Goal: Navigation & Orientation: Find specific page/section

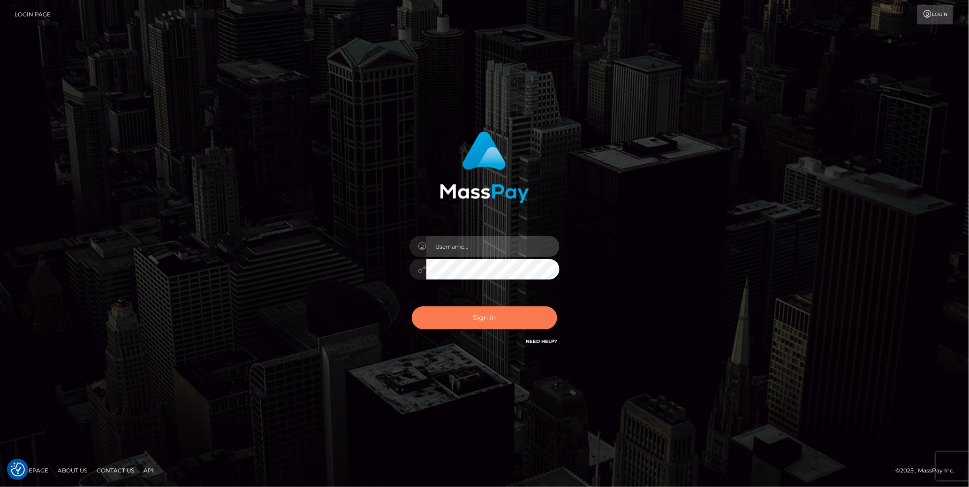
type input "cheli"
click at [462, 321] on button "Sign in" at bounding box center [484, 317] width 145 height 23
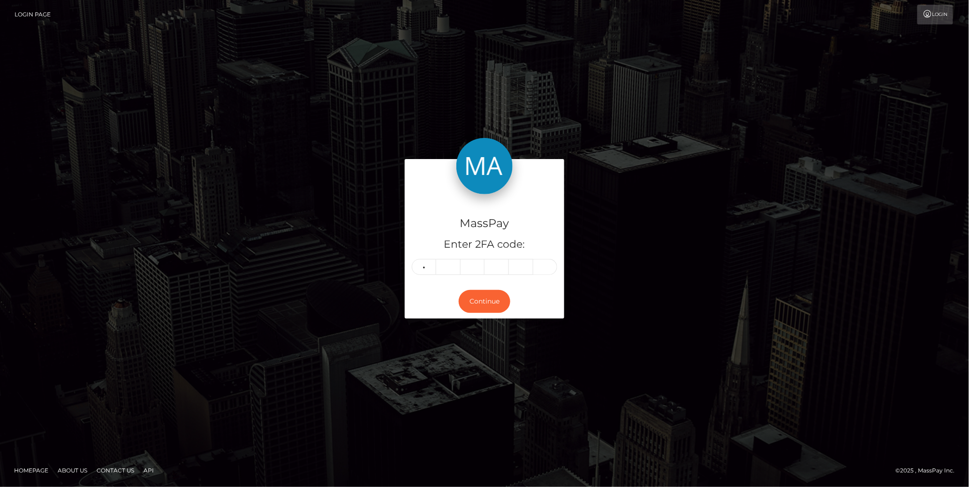
type input "2"
type input "3"
type input "7"
type input "2"
type input "7"
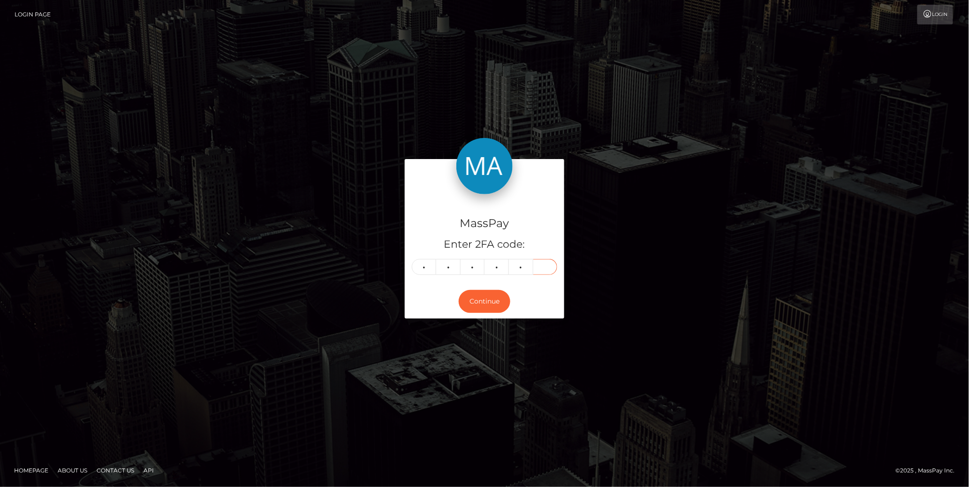
type input "5"
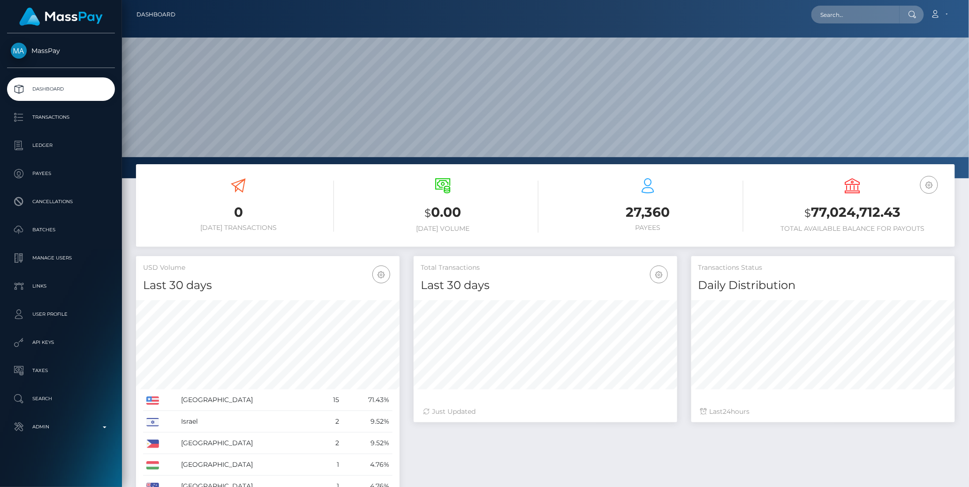
scroll to position [166, 264]
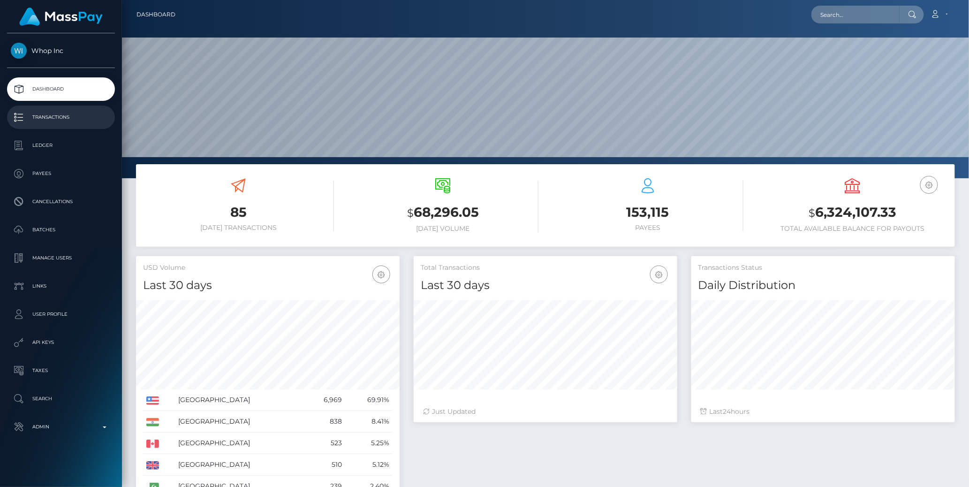
click at [63, 117] on p "Transactions" at bounding box center [61, 117] width 100 height 14
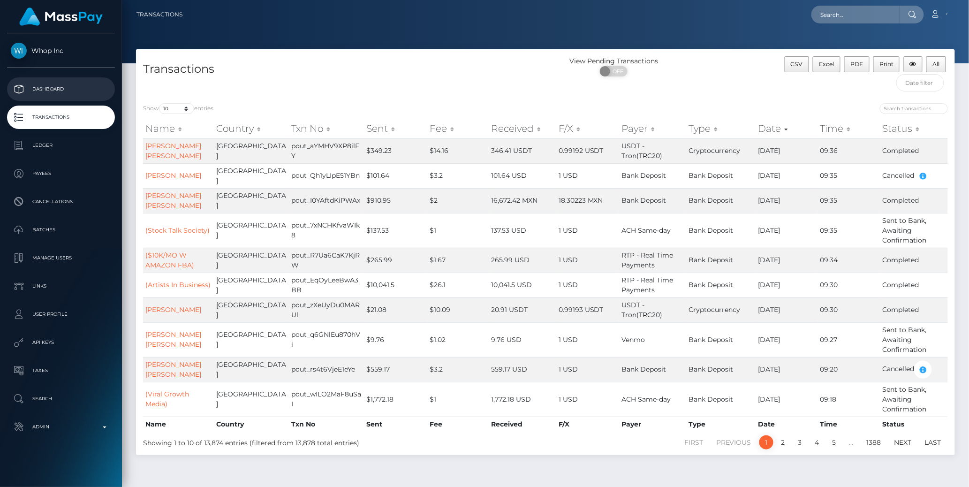
click at [72, 91] on p "Dashboard" at bounding box center [61, 89] width 100 height 14
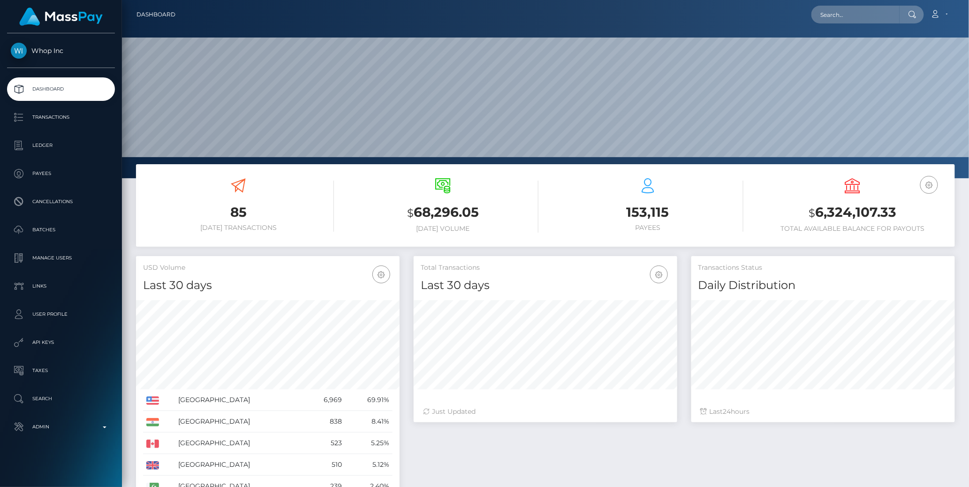
scroll to position [166, 264]
